Goal: Obtain resource: Download file/media

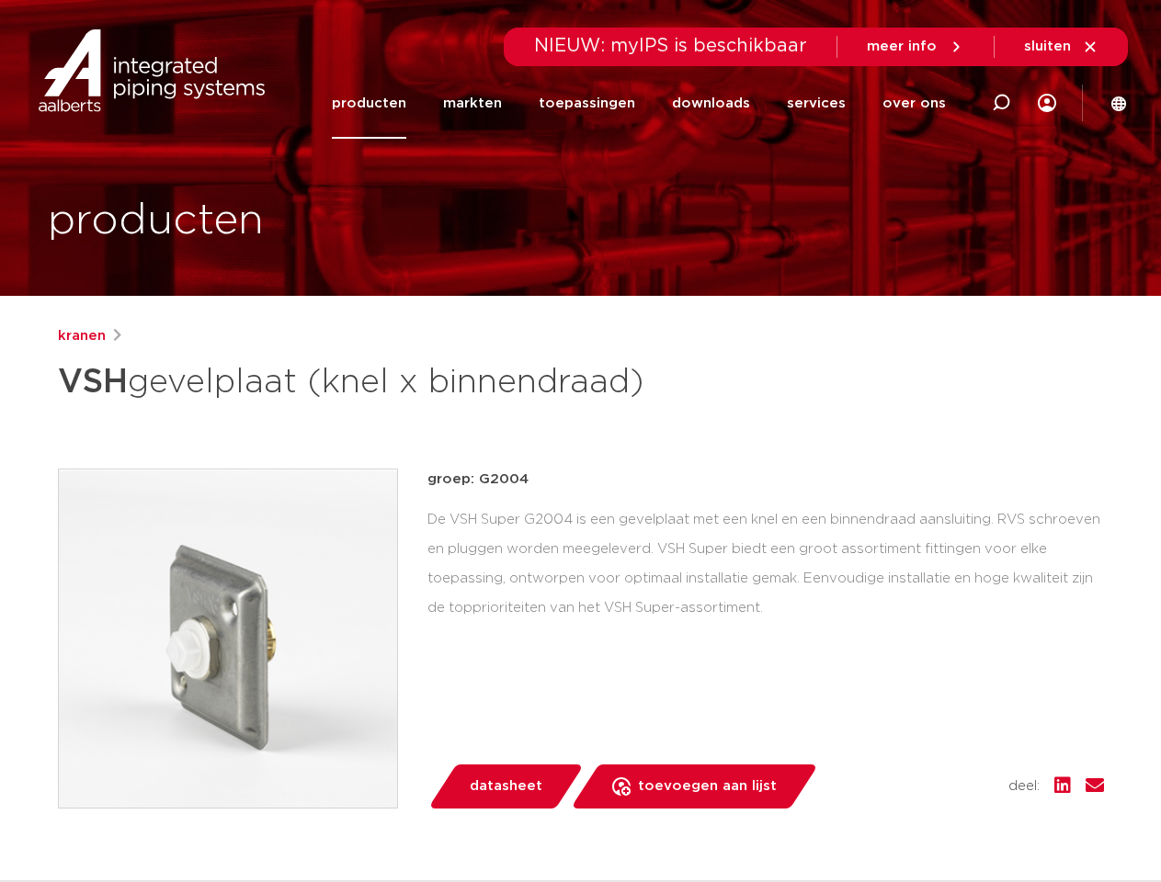
click at [580, 441] on div "kranen VSH gevelplaat (knel x binnendraad) groep: G2004 lees meer [PERSON_NAME]" at bounding box center [580, 706] width 1075 height 763
click at [1001, 103] on icon at bounding box center [1001, 103] width 22 height 22
click at [1062, 47] on span "sluiten" at bounding box center [1047, 47] width 47 height 14
click at [228, 638] on img at bounding box center [228, 639] width 338 height 338
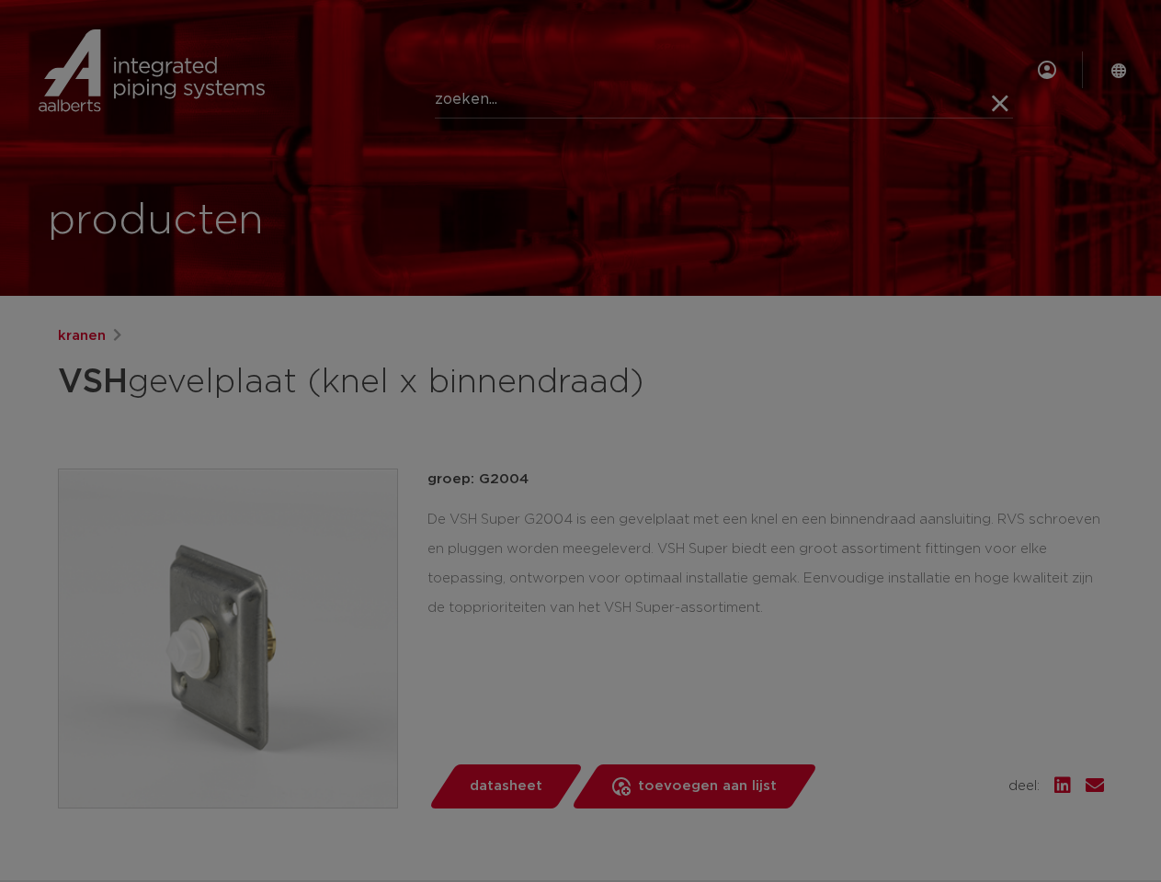
click at [228, 639] on div at bounding box center [580, 441] width 1161 height 882
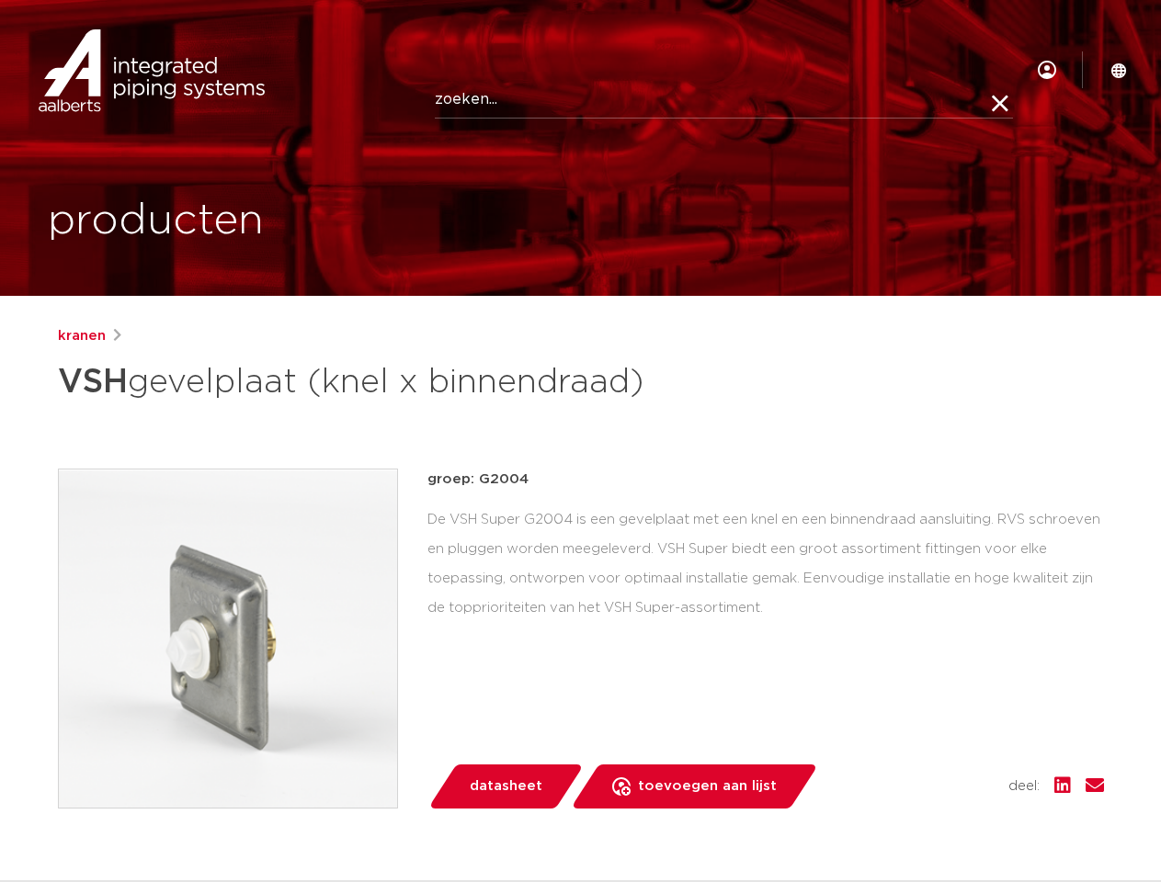
click at [504, 787] on span "datasheet" at bounding box center [506, 786] width 73 height 29
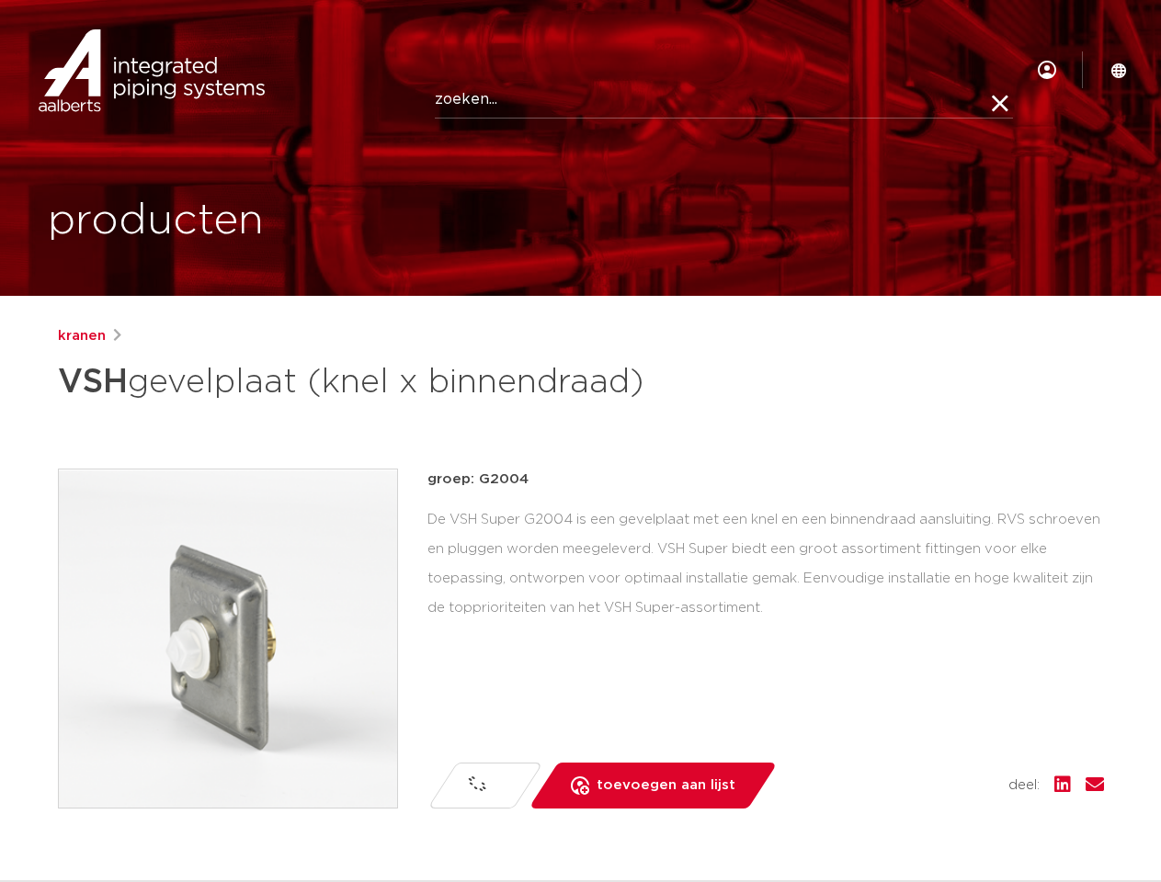
click at [687, 787] on span "toevoegen aan lijst" at bounding box center [665, 785] width 139 height 29
